Goal: Task Accomplishment & Management: Manage account settings

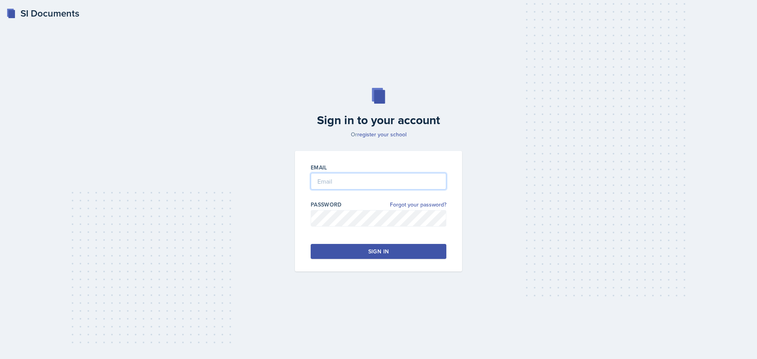
click at [364, 184] on input "email" at bounding box center [379, 181] width 136 height 17
type input "[EMAIL_ADDRESS][DOMAIN_NAME]"
click at [370, 250] on div "Sign in" at bounding box center [378, 252] width 21 height 8
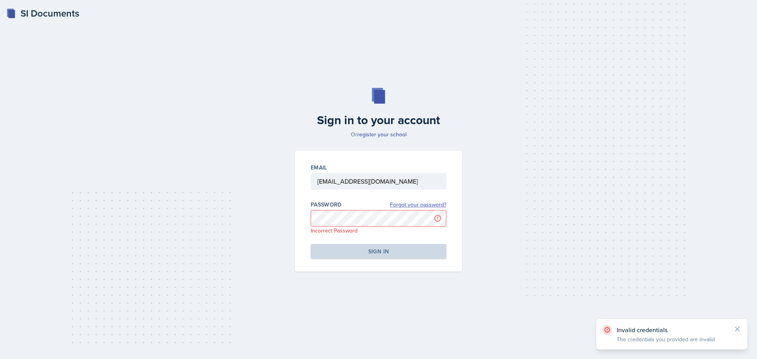
click at [429, 205] on link "Forgot your password?" at bounding box center [418, 205] width 56 height 8
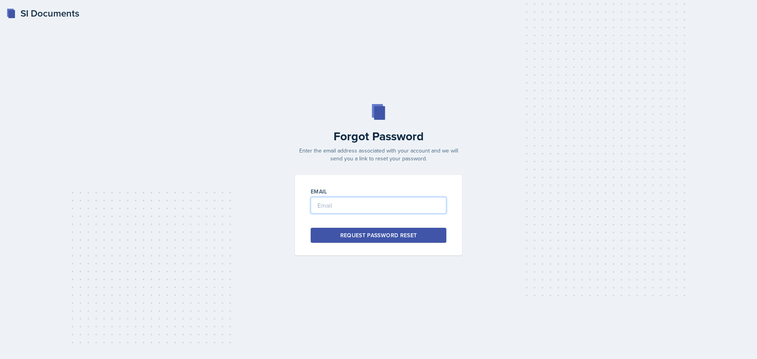
click at [394, 201] on input "email" at bounding box center [379, 205] width 136 height 17
type input "[EMAIL_ADDRESS][DOMAIN_NAME]"
click at [379, 237] on div "Request Password Reset" at bounding box center [378, 235] width 77 height 8
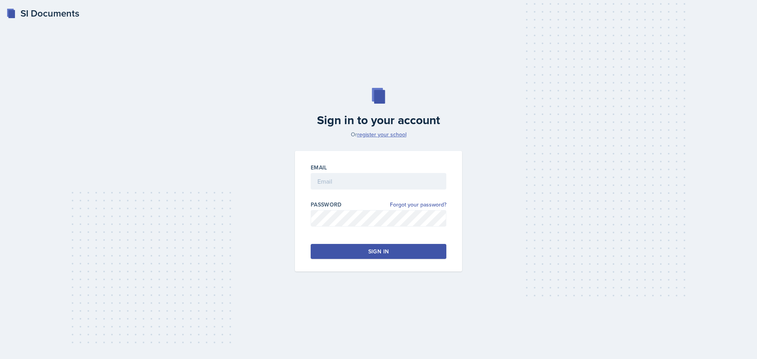
click at [377, 135] on link "register your school" at bounding box center [381, 135] width 49 height 8
click at [372, 179] on input "email" at bounding box center [379, 181] width 136 height 17
type input "jc0294@uah.edu"
click at [342, 250] on button "Sign in" at bounding box center [379, 251] width 136 height 15
click at [390, 179] on input "email" at bounding box center [379, 181] width 136 height 17
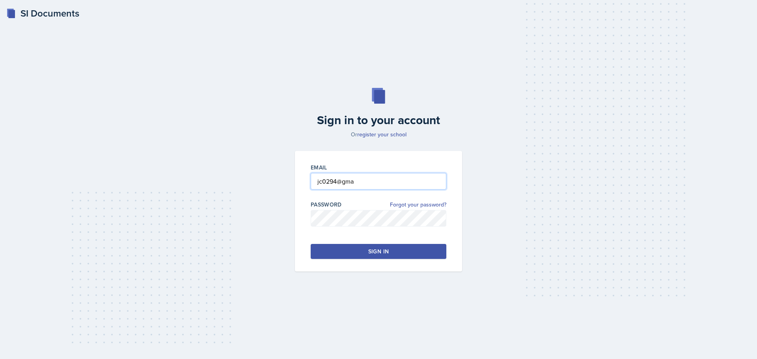
click at [361, 180] on input "jc0294@gma" at bounding box center [379, 181] width 136 height 17
type input "jc0294@gmail.com"
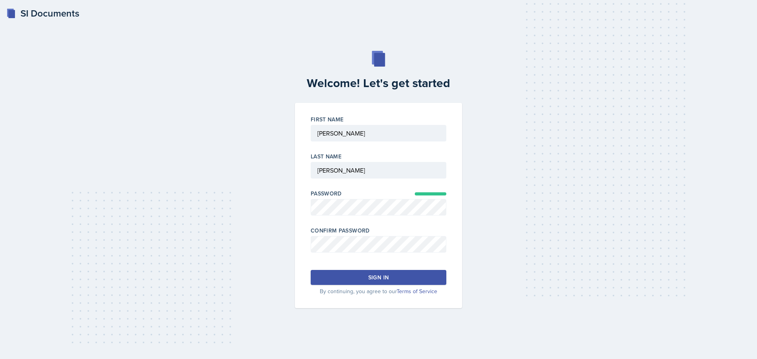
click at [412, 281] on button "Sign in" at bounding box center [379, 277] width 136 height 15
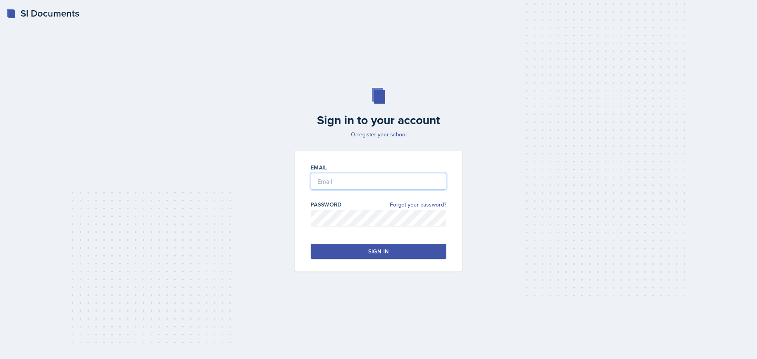
click at [372, 182] on input "email" at bounding box center [379, 181] width 136 height 17
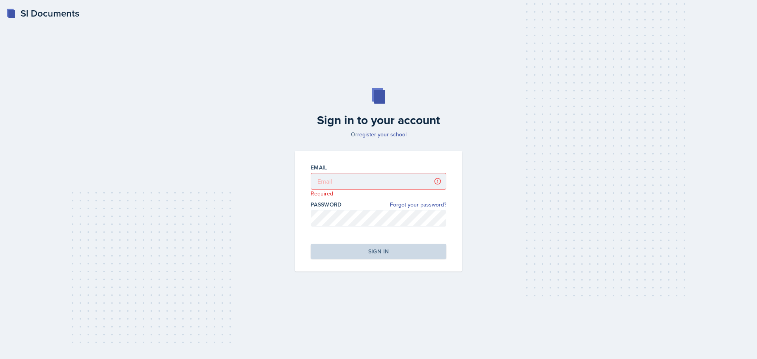
click at [269, 15] on div "SI Documents Sign in to your account Or register your school Email Required Pas…" at bounding box center [378, 179] width 757 height 359
click at [345, 180] on input "email" at bounding box center [379, 181] width 136 height 17
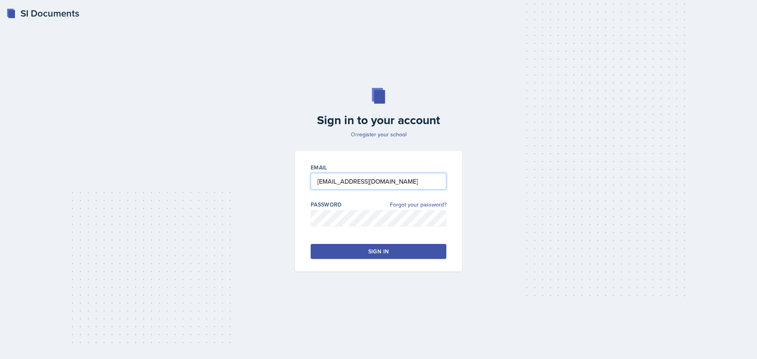
type input "[EMAIL_ADDRESS][DOMAIN_NAME]"
click at [356, 250] on button "Sign in" at bounding box center [379, 251] width 136 height 15
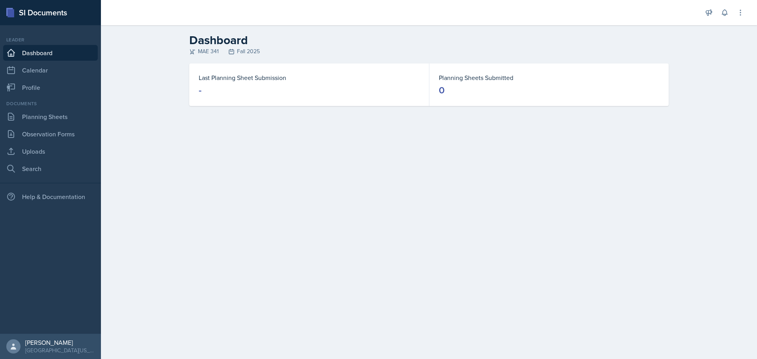
click at [483, 76] on dt "Planning Sheets Submitted" at bounding box center [549, 77] width 220 height 9
click at [379, 38] on h2 "Dashboard" at bounding box center [428, 40] width 479 height 14
click at [45, 67] on link "Calendar" at bounding box center [50, 70] width 95 height 16
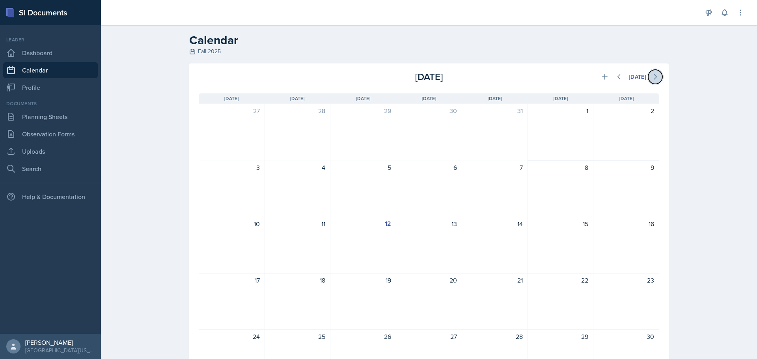
click at [655, 75] on icon at bounding box center [655, 77] width 8 height 8
drag, startPoint x: 607, startPoint y: 77, endPoint x: 616, endPoint y: 78, distance: 8.4
click at [608, 77] on div "[DATE]" at bounding box center [582, 77] width 153 height 14
click at [616, 78] on icon at bounding box center [619, 77] width 8 height 8
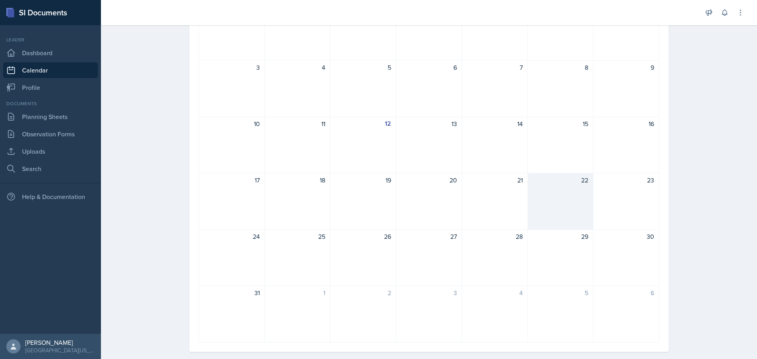
scroll to position [112, 0]
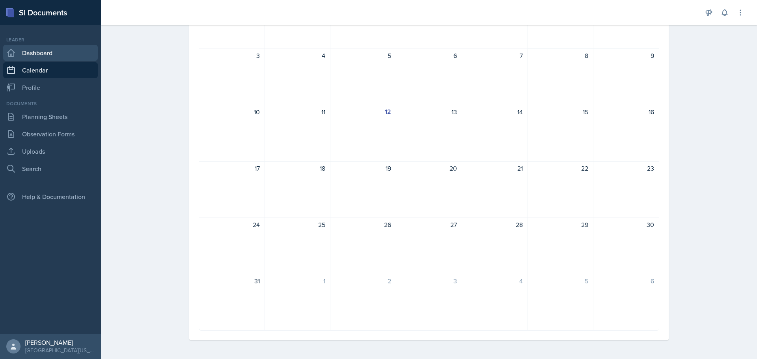
click at [69, 55] on link "Dashboard" at bounding box center [50, 53] width 95 height 16
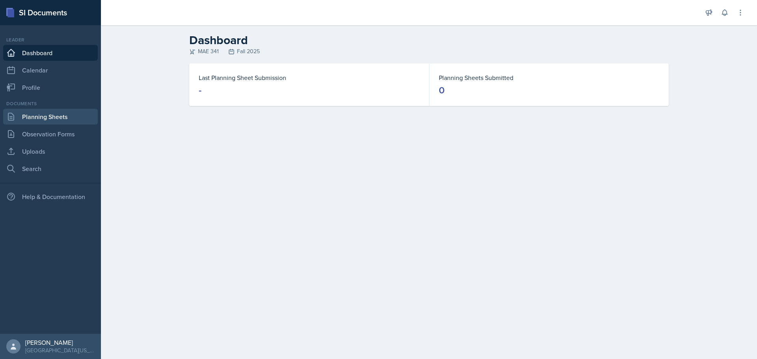
click at [55, 117] on link "Planning Sheets" at bounding box center [50, 117] width 95 height 16
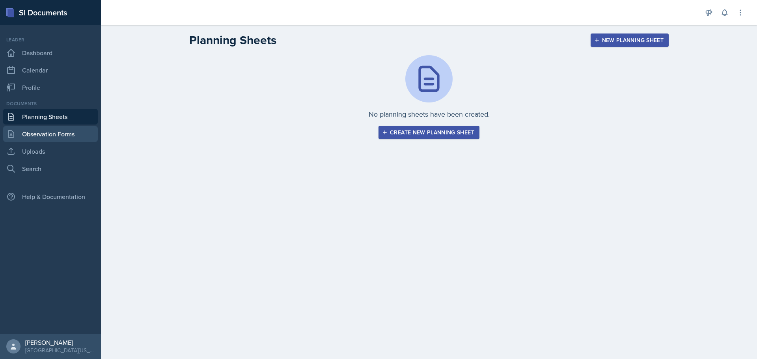
click at [59, 134] on link "Observation Forms" at bounding box center [50, 134] width 95 height 16
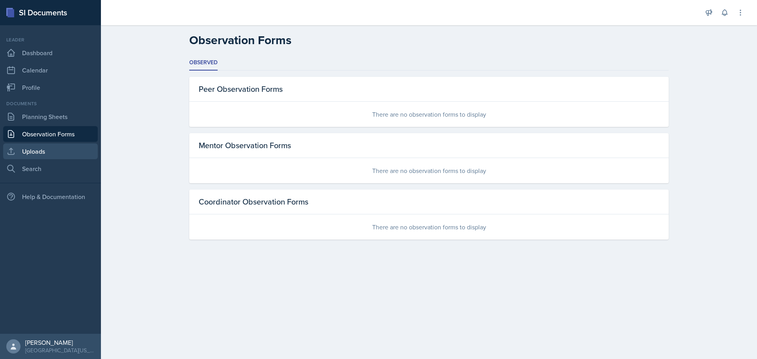
click at [41, 147] on link "Uploads" at bounding box center [50, 152] width 95 height 16
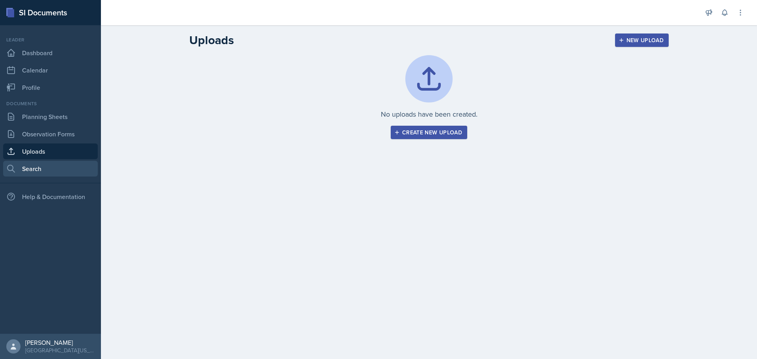
click at [42, 170] on link "Search" at bounding box center [50, 169] width 95 height 16
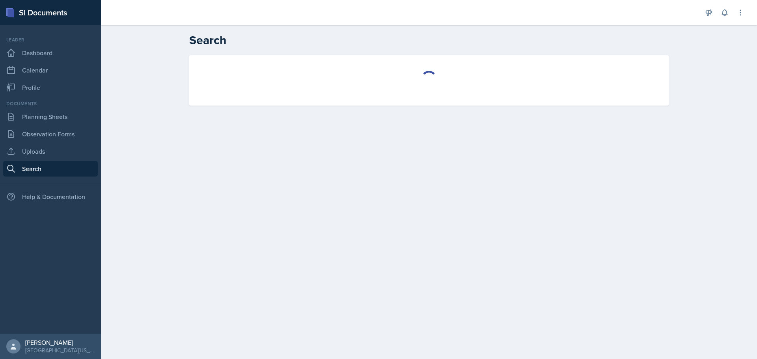
select select "all"
select select "1"
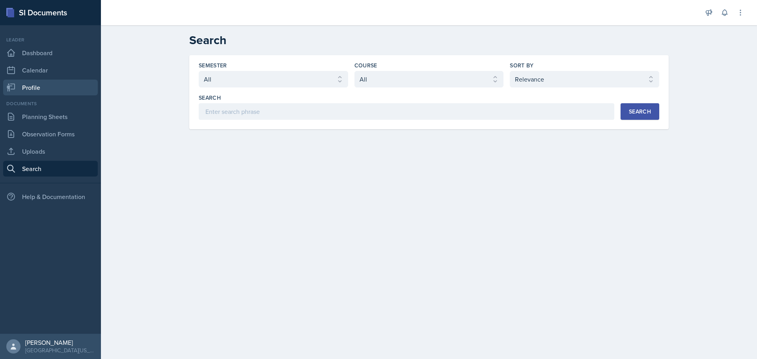
click at [39, 82] on link "Profile" at bounding box center [50, 88] width 95 height 16
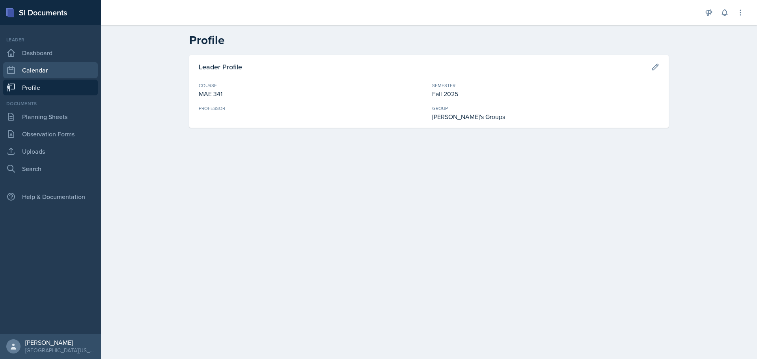
click at [37, 70] on link "Calendar" at bounding box center [50, 70] width 95 height 16
